Goal: Transaction & Acquisition: Purchase product/service

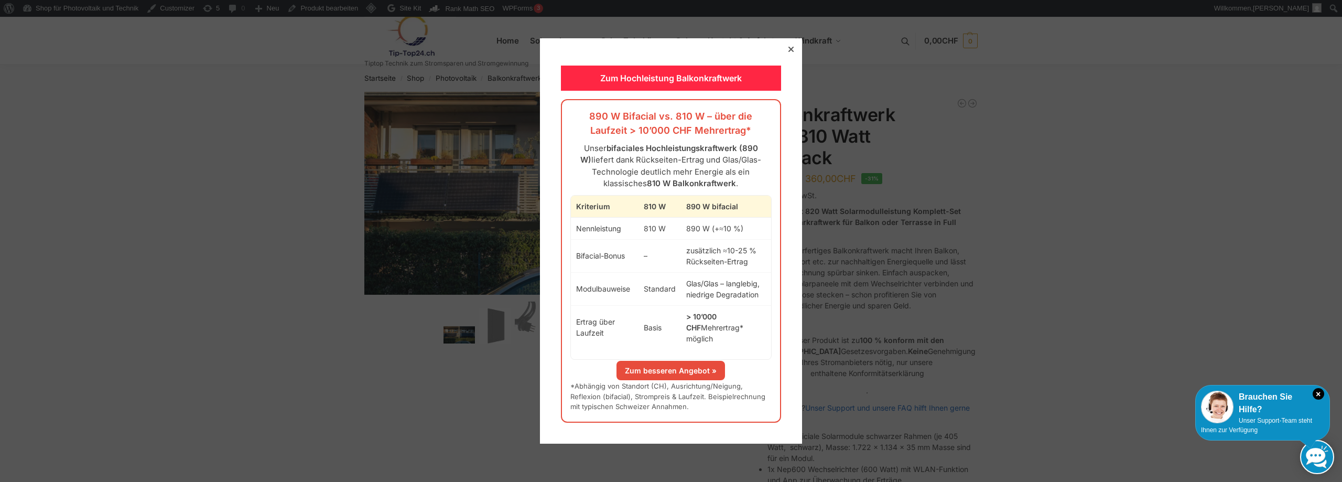
click at [790, 52] on div "Zum Hochleistung Balkonkraftwerk 890 W Bifacial vs. 810 W – über die Laufzeit >…" at bounding box center [671, 240] width 262 height 405
click at [786, 54] on div at bounding box center [790, 49] width 9 height 9
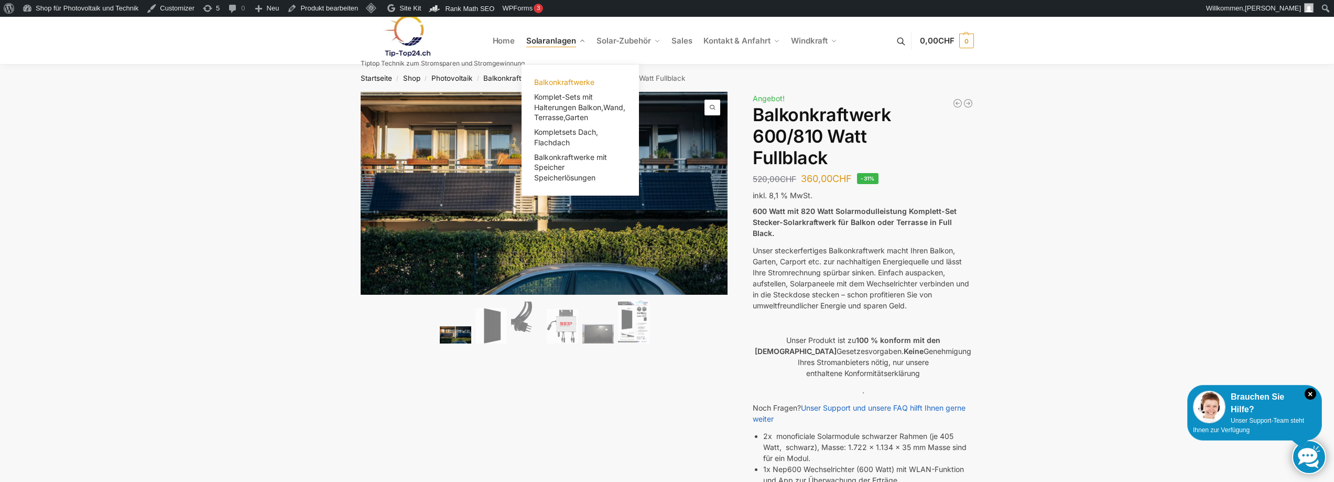
click at [551, 82] on span "Balkonkraftwerke" at bounding box center [564, 82] width 60 height 9
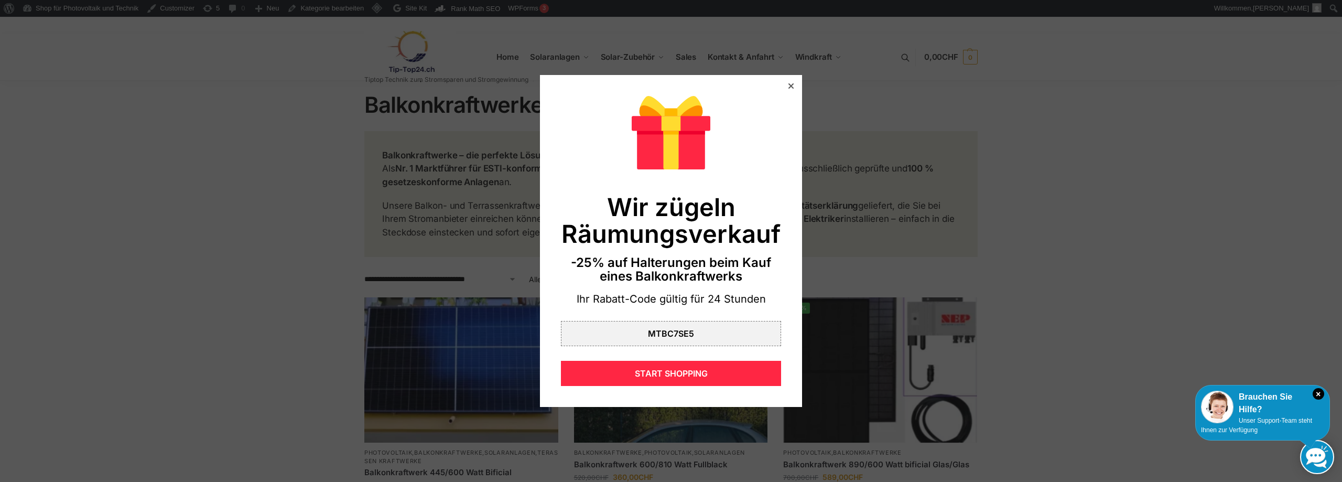
click at [786, 89] on div at bounding box center [790, 85] width 9 height 9
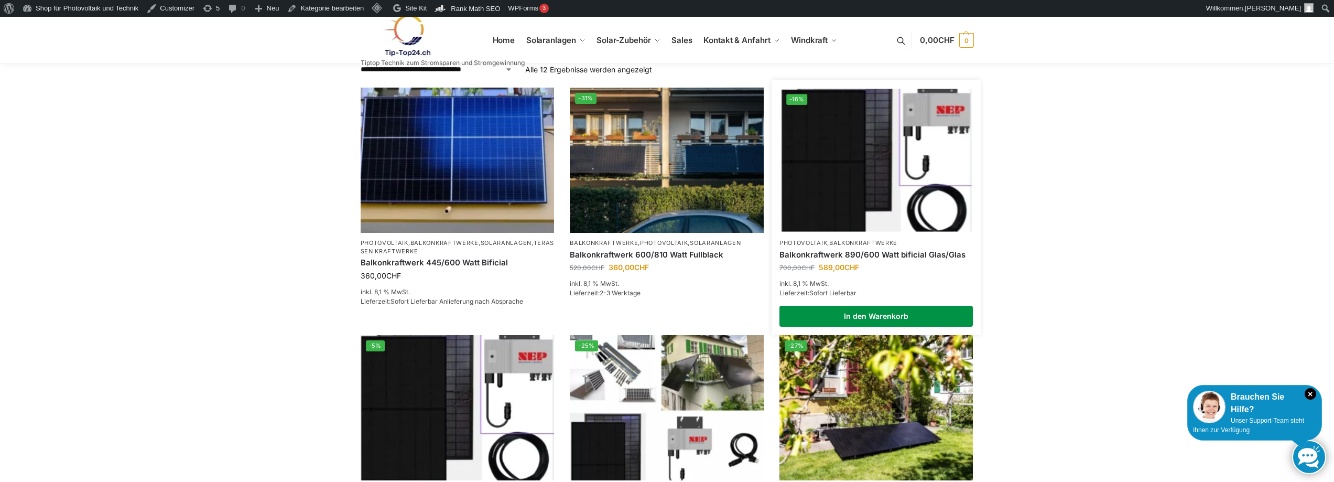
scroll to position [419, 0]
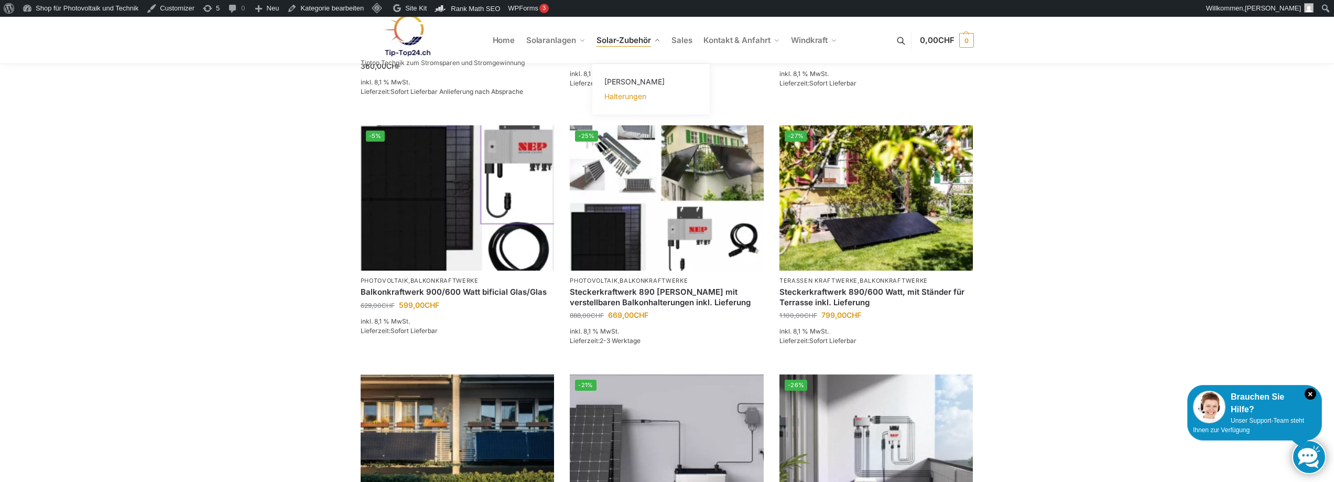
click at [634, 94] on span "Halterungen" at bounding box center [625, 96] width 42 height 9
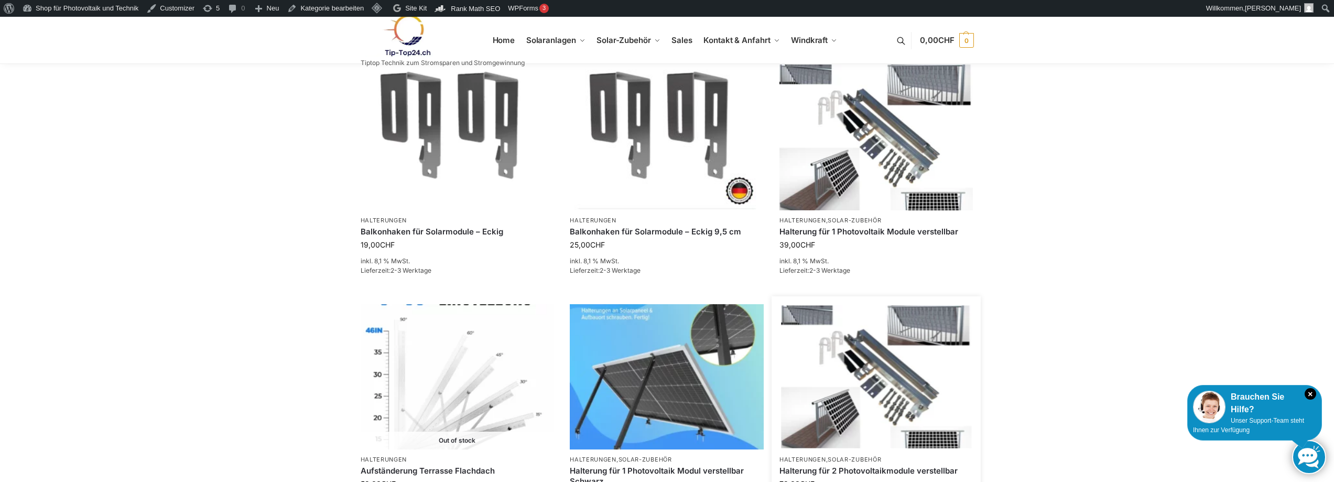
scroll to position [839, 0]
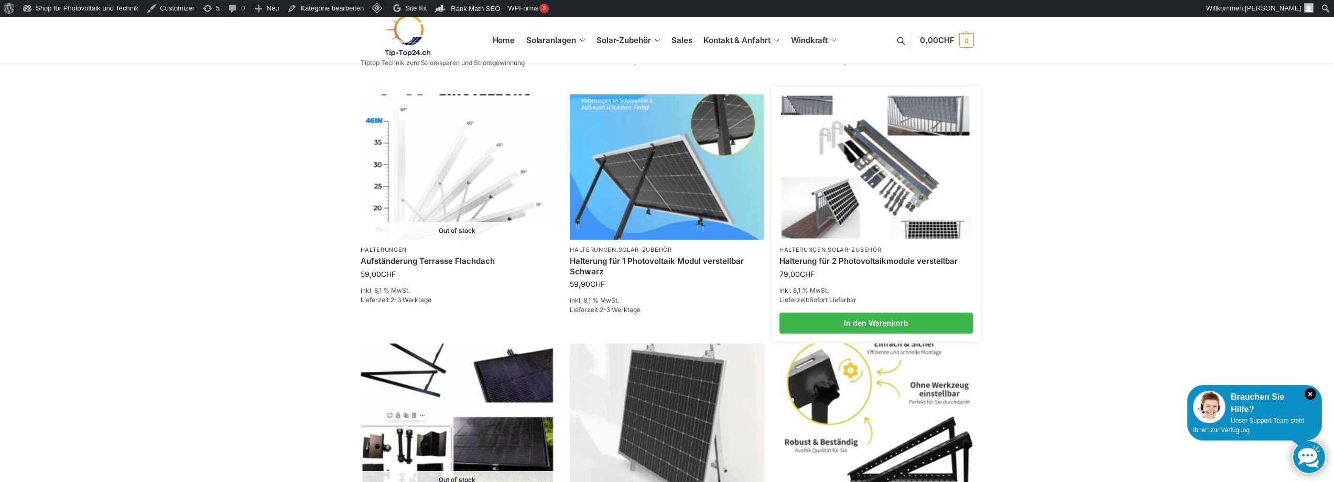
click at [855, 228] on img at bounding box center [876, 166] width 190 height 143
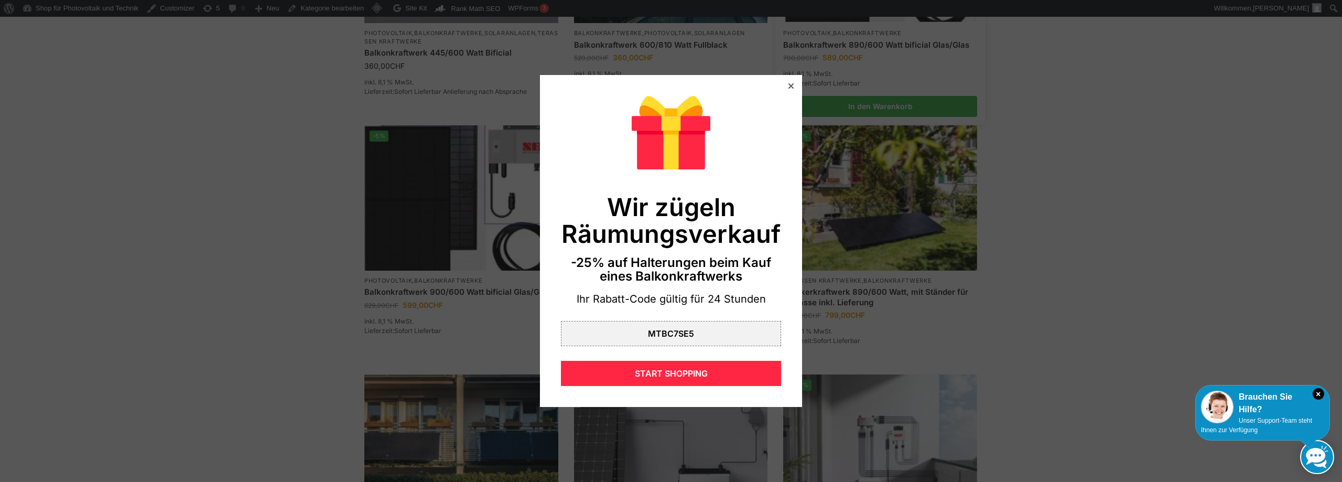
click at [789, 87] on icon at bounding box center [791, 85] width 5 height 5
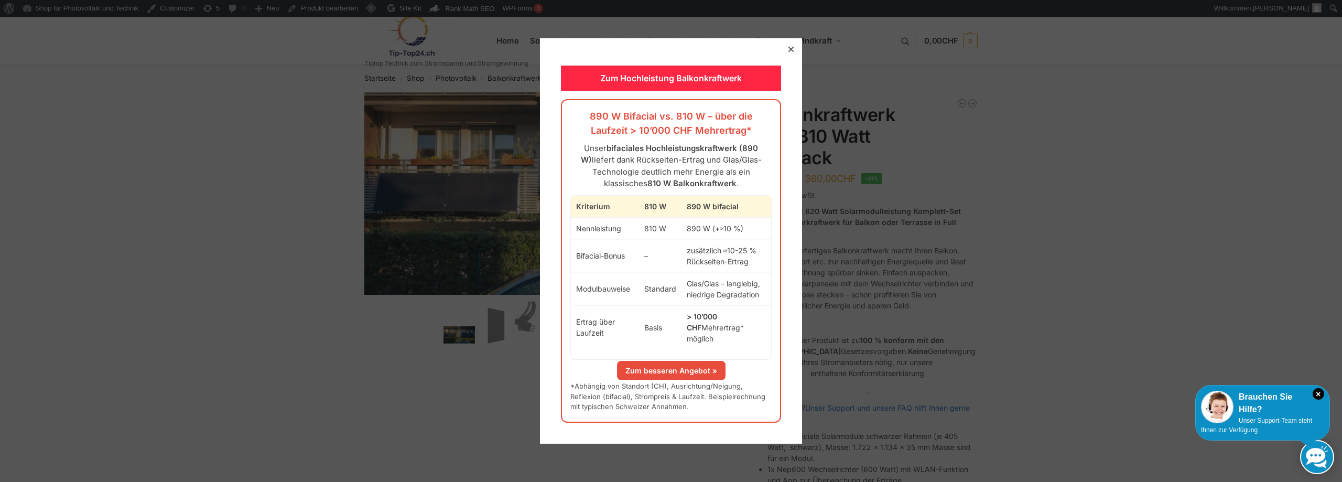
click at [787, 54] on div at bounding box center [790, 49] width 9 height 9
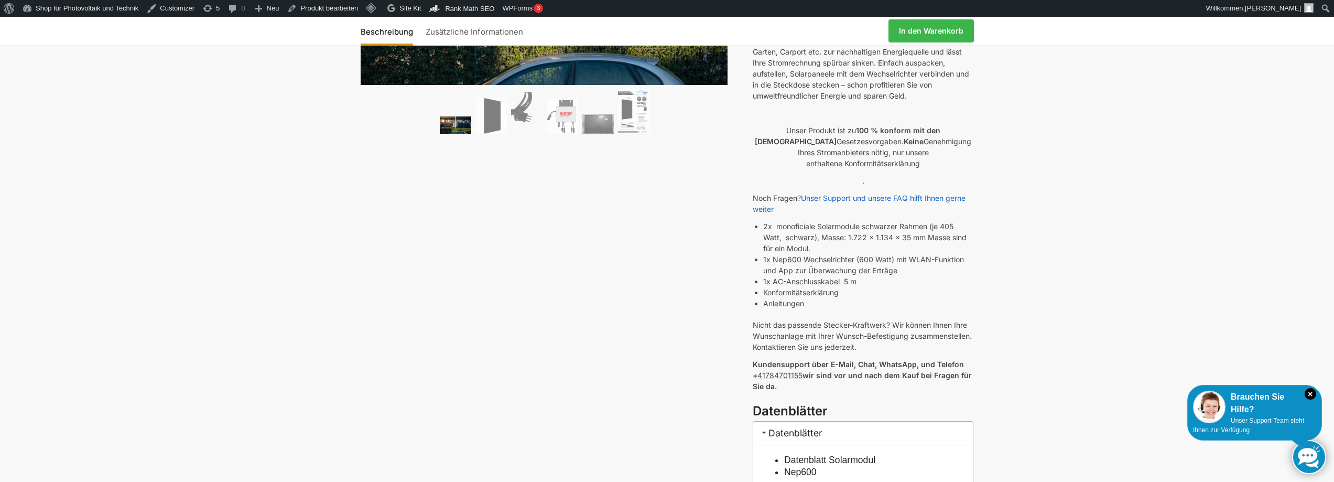
scroll to position [419, 0]
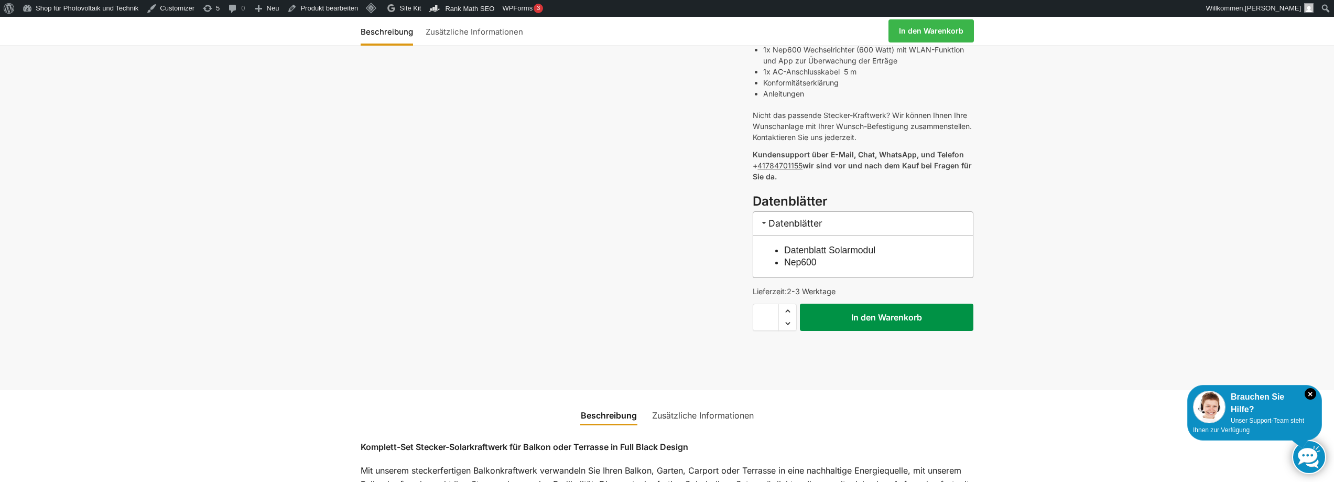
click button "In den Warenkorb"
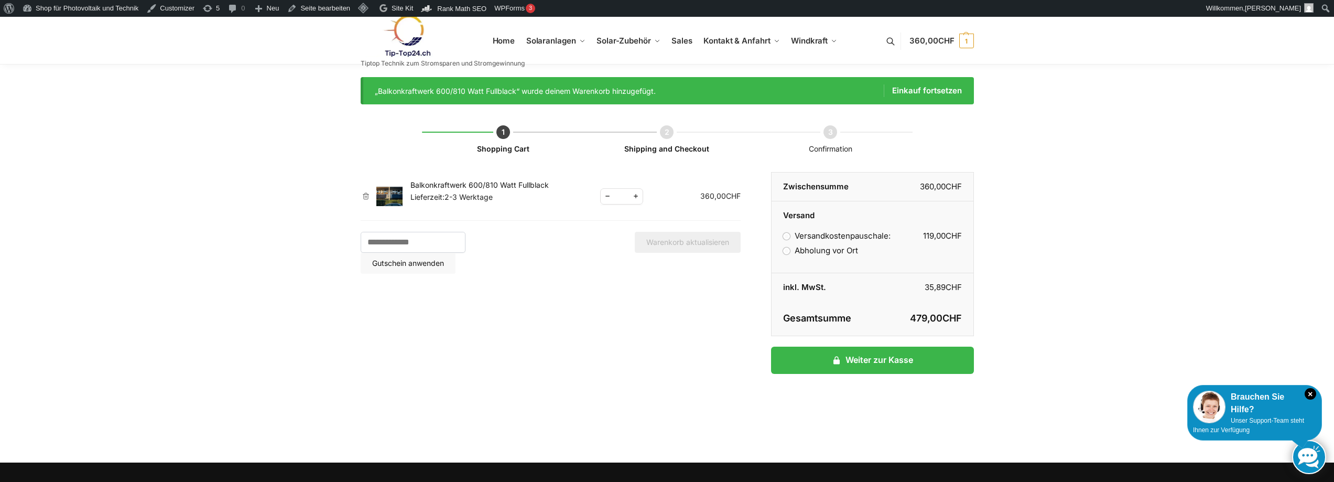
click at [941, 236] on bdi "119,00 CHF" at bounding box center [942, 236] width 39 height 10
copy ul "119,00 CHF"
click at [793, 252] on label "Abholung vor Ort" at bounding box center [820, 250] width 74 height 10
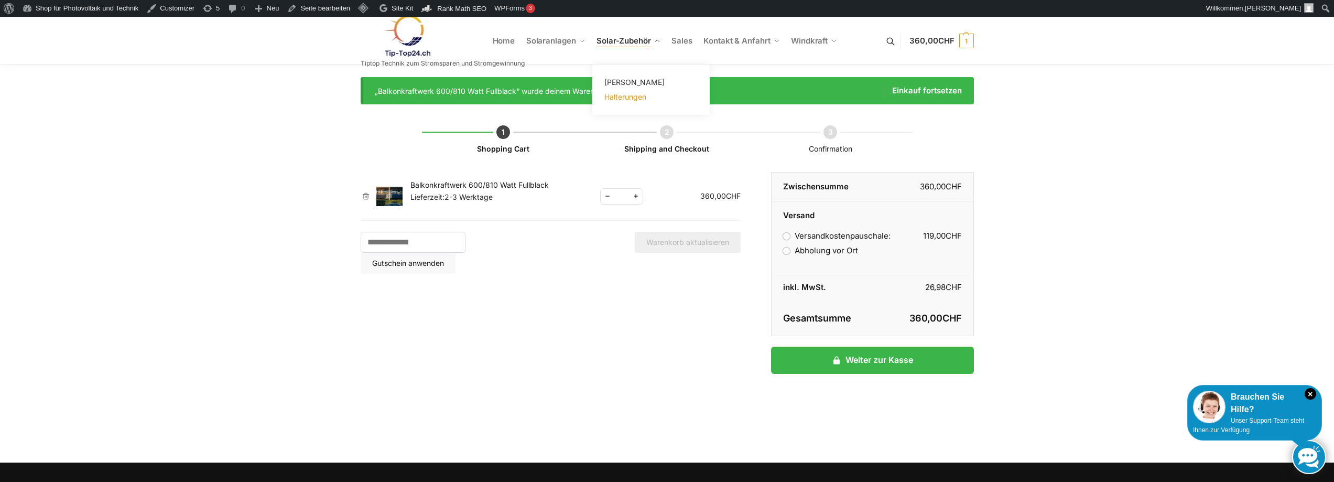
click at [628, 103] on link "Halterungen" at bounding box center [651, 97] width 105 height 15
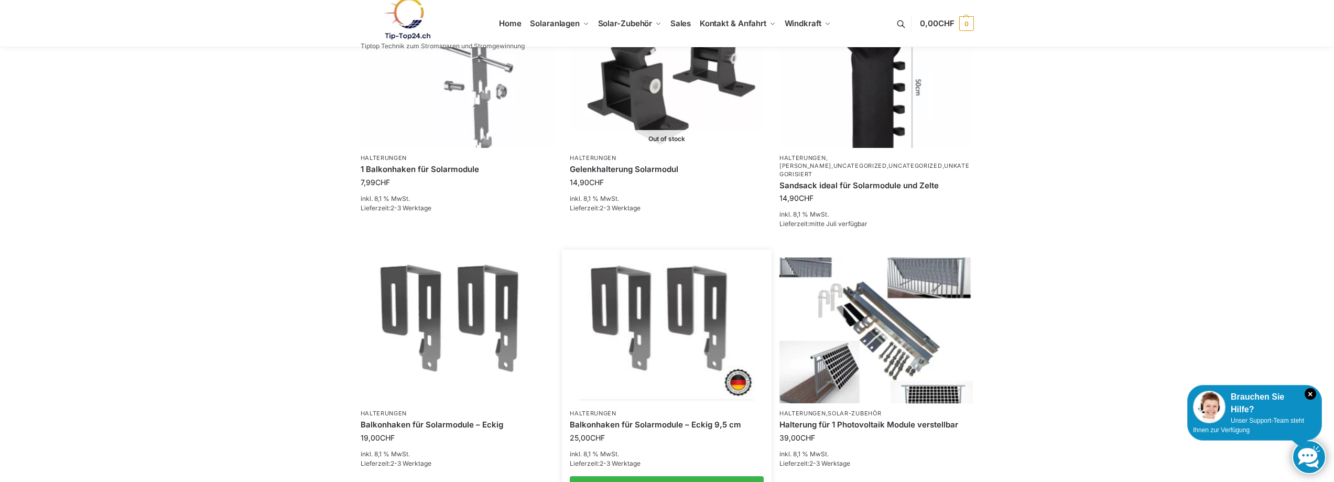
scroll to position [839, 0]
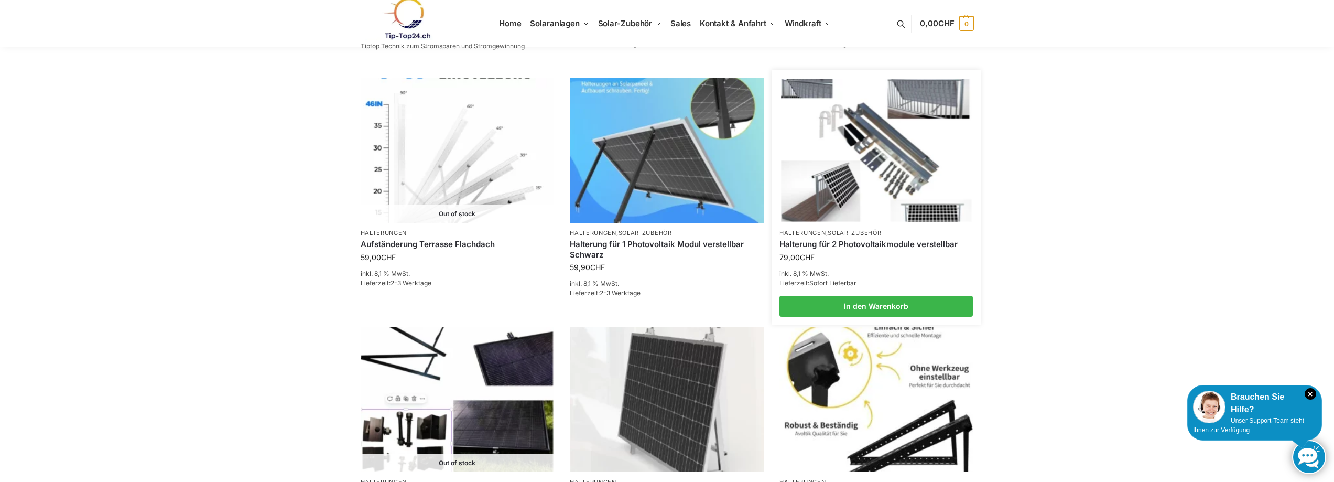
click at [855, 205] on img at bounding box center [876, 150] width 190 height 143
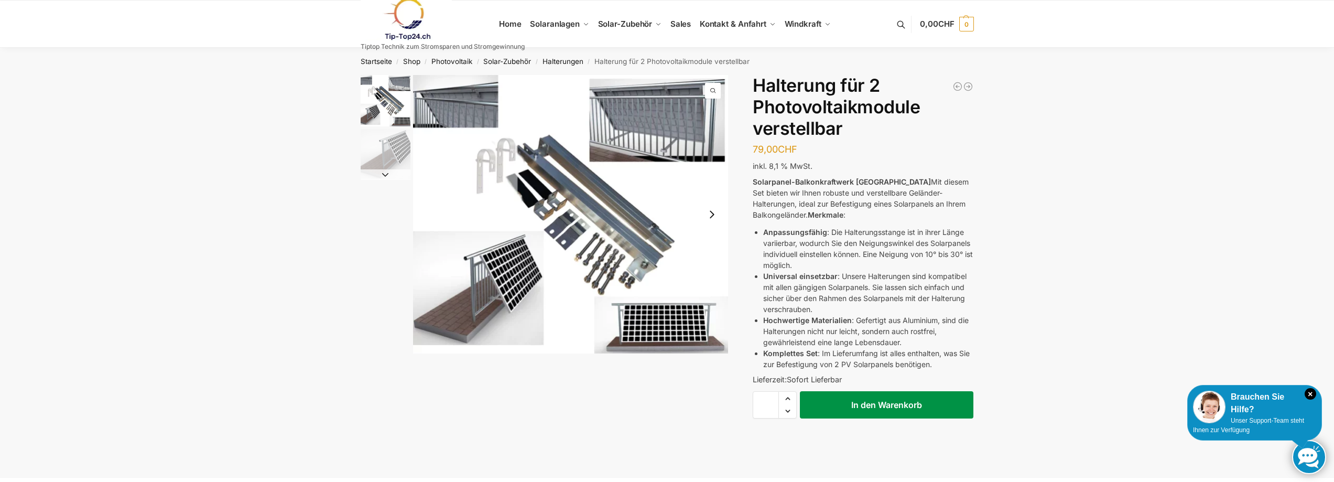
click at [889, 412] on button "In den Warenkorb" at bounding box center [887, 404] width 174 height 27
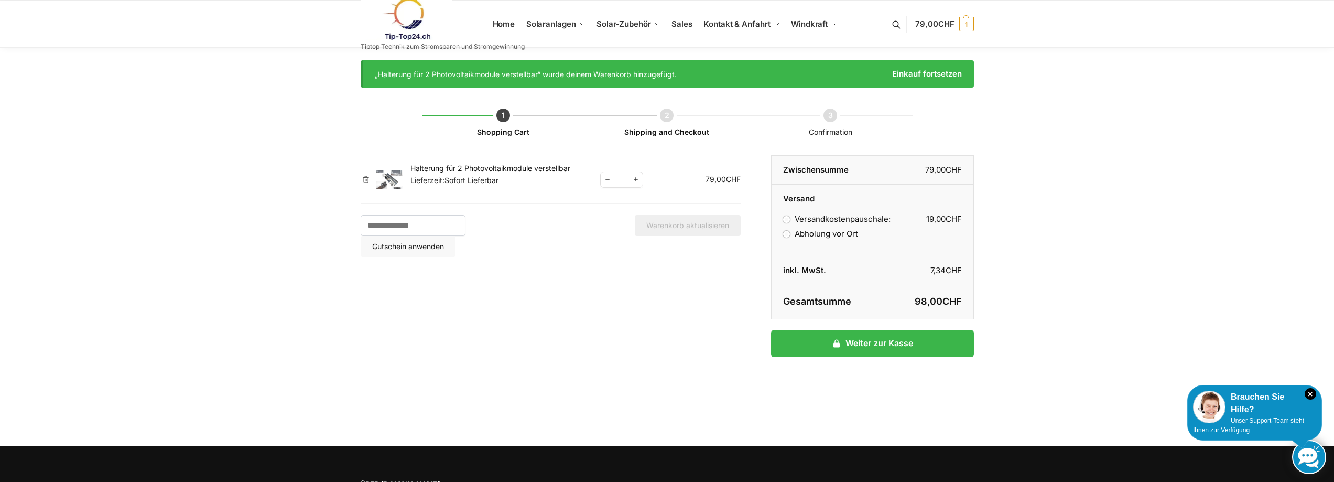
click at [788, 239] on li "Abholung vor Ort" at bounding box center [872, 234] width 178 height 13
click at [788, 235] on label "Abholung vor Ort" at bounding box center [820, 234] width 74 height 10
click at [862, 343] on link "Weiter zur Kasse" at bounding box center [872, 343] width 202 height 27
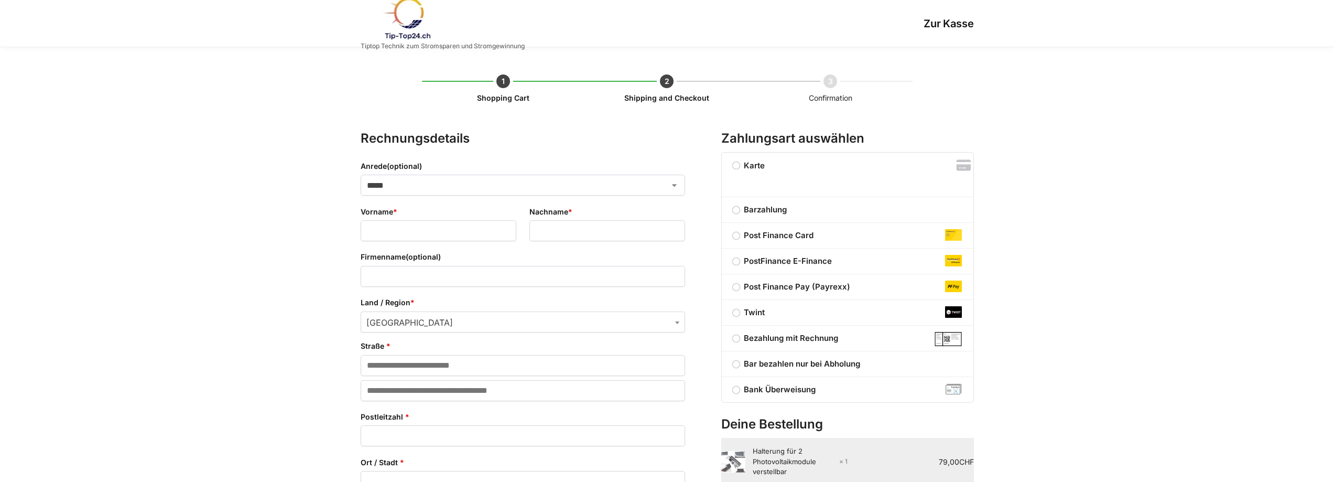
select select "**"
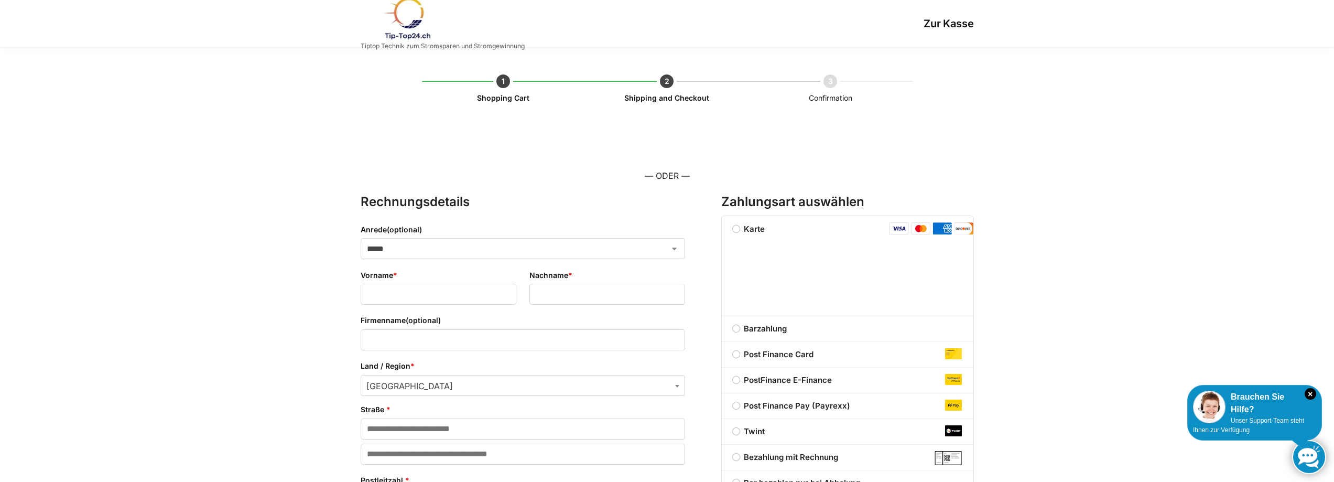
scroll to position [210, 0]
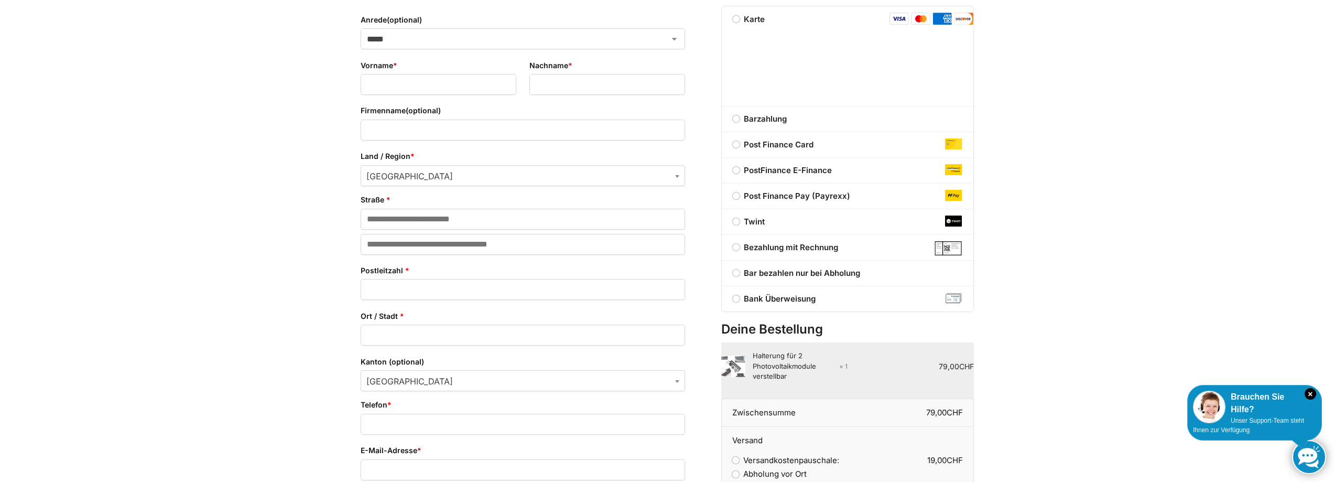
click at [742, 273] on label "Bar bezahlen nur bei Abholung" at bounding box center [848, 273] width 252 height 13
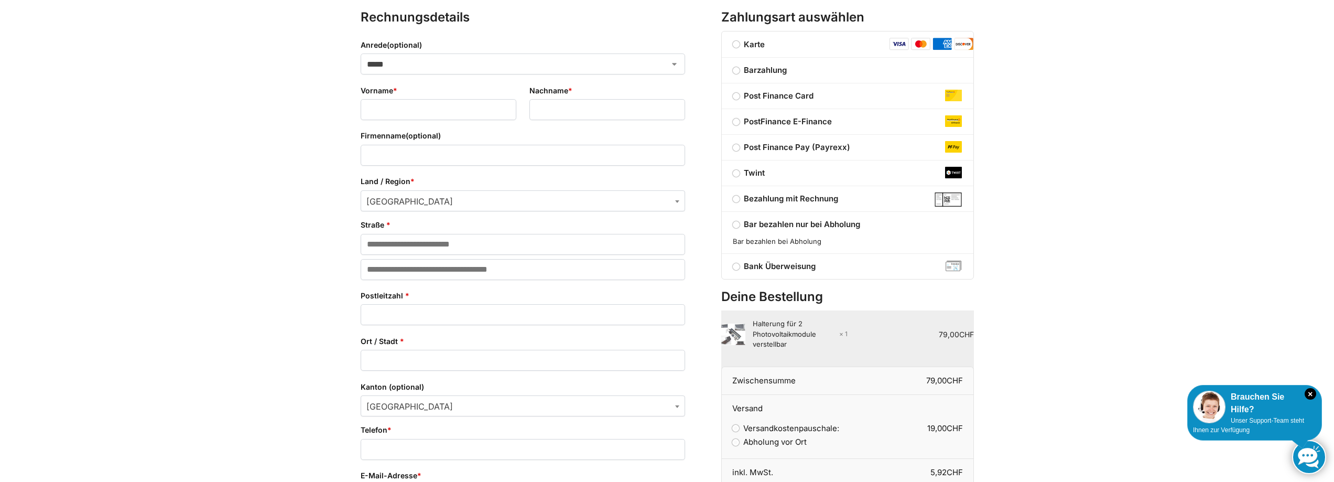
scroll to position [0, 0]
